Goal: Navigation & Orientation: Find specific page/section

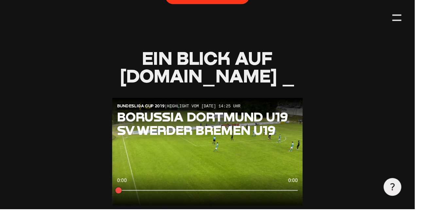
scroll to position [587, 0]
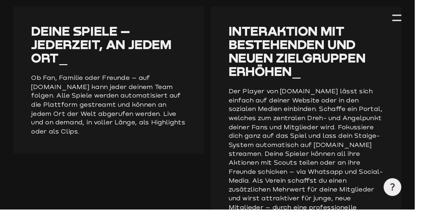
click at [422, 22] on div at bounding box center [417, 21] width 9 height 1
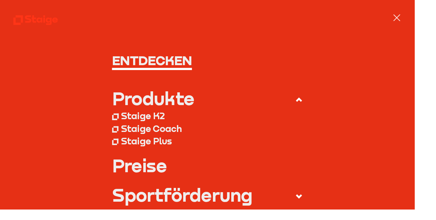
scroll to position [219, 0]
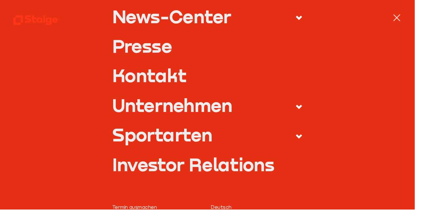
click at [318, 146] on use at bounding box center [314, 143] width 7 height 5
click at [0, 0] on input "Sportarten" at bounding box center [0, 0] width 0 height 0
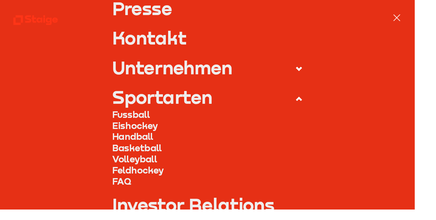
click at [134, 126] on link "Fussball" at bounding box center [218, 121] width 201 height 12
click at [135, 115] on link "Fussball" at bounding box center [218, 121] width 201 height 12
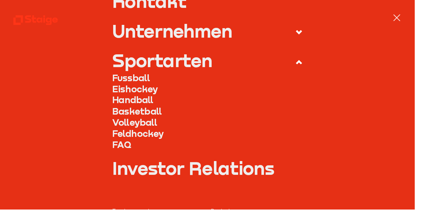
click at [147, 86] on link "Fussball" at bounding box center [218, 82] width 201 height 12
click at [148, 86] on link "Fussball" at bounding box center [218, 82] width 201 height 12
click at [147, 90] on link "Eishockey" at bounding box center [218, 94] width 201 height 12
click at [422, 24] on div "Produkte Staige K2 Staige Coach Staige Plus Preise News-Center" at bounding box center [218, 18] width 408 height 362
